Goal: Task Accomplishment & Management: Manage account settings

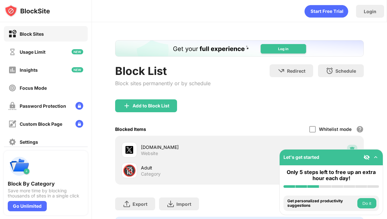
click at [352, 148] on img at bounding box center [352, 150] width 6 height 6
